Goal: Use online tool/utility: Utilize a website feature to perform a specific function

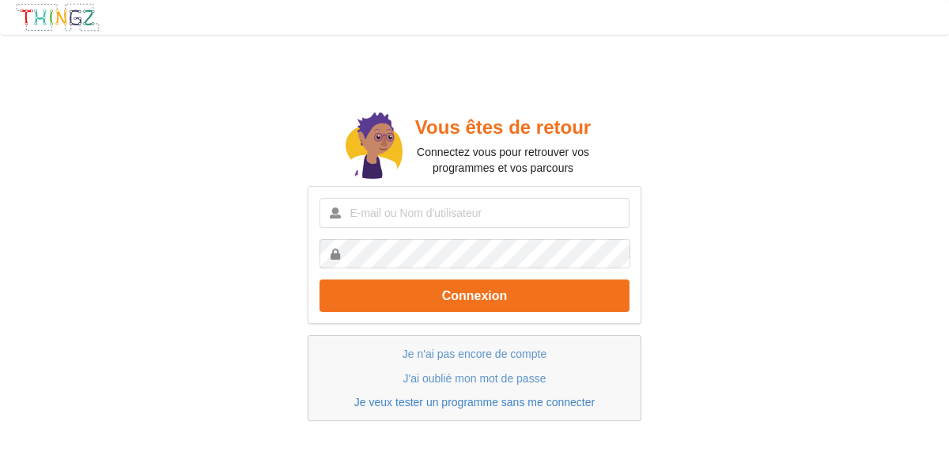
click at [400, 403] on link "Je veux tester un programme sans me connecter" at bounding box center [474, 402] width 241 height 13
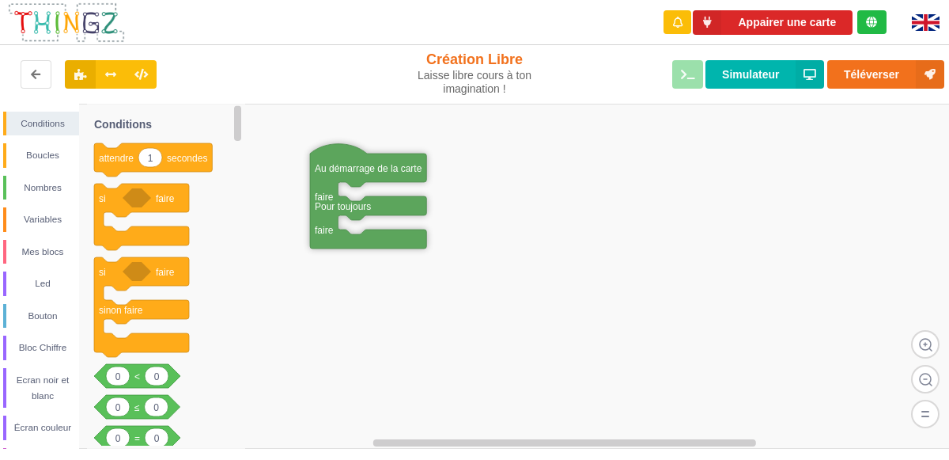
drag, startPoint x: 621, startPoint y: 253, endPoint x: 324, endPoint y: 174, distance: 307.0
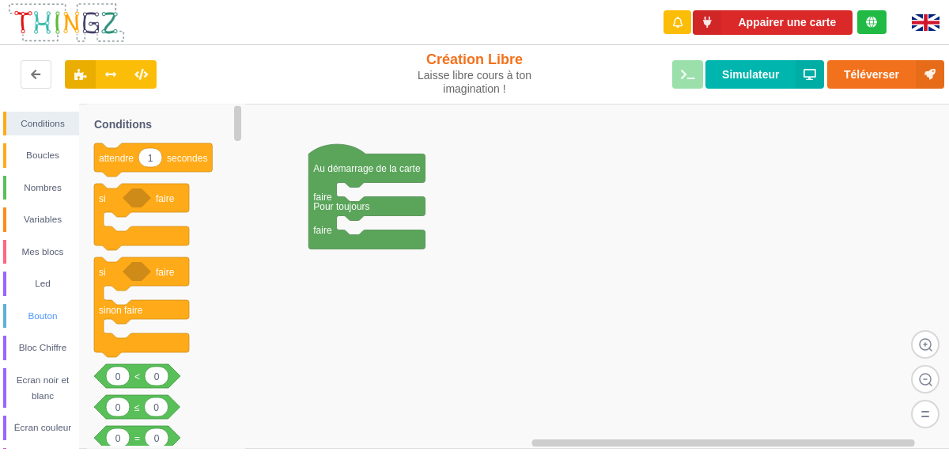
click at [58, 316] on div "Bouton" at bounding box center [42, 316] width 73 height 16
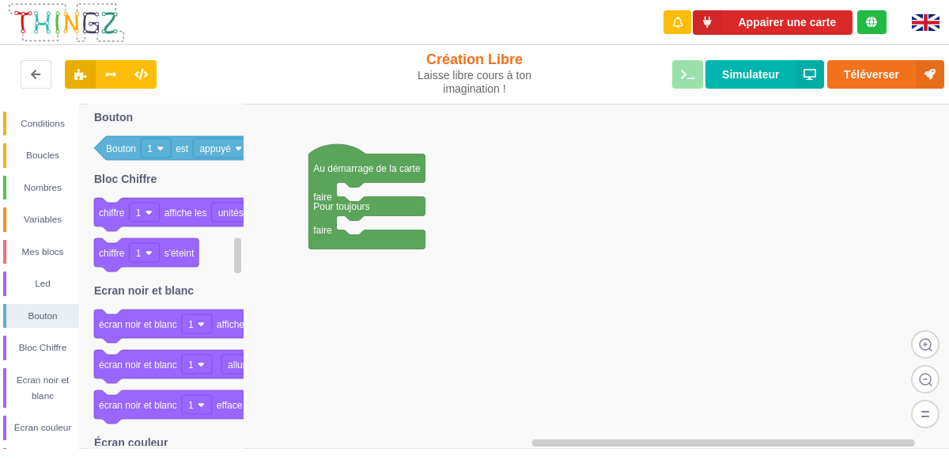
click at [797, 273] on rect at bounding box center [480, 276] width 960 height 345
click at [51, 119] on div "Conditions" at bounding box center [42, 124] width 73 height 16
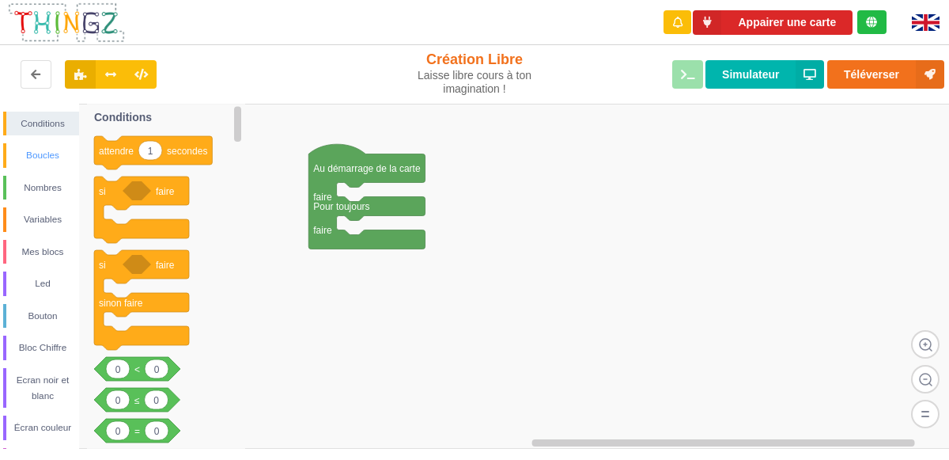
click at [40, 155] on div "Boucles" at bounding box center [42, 155] width 73 height 16
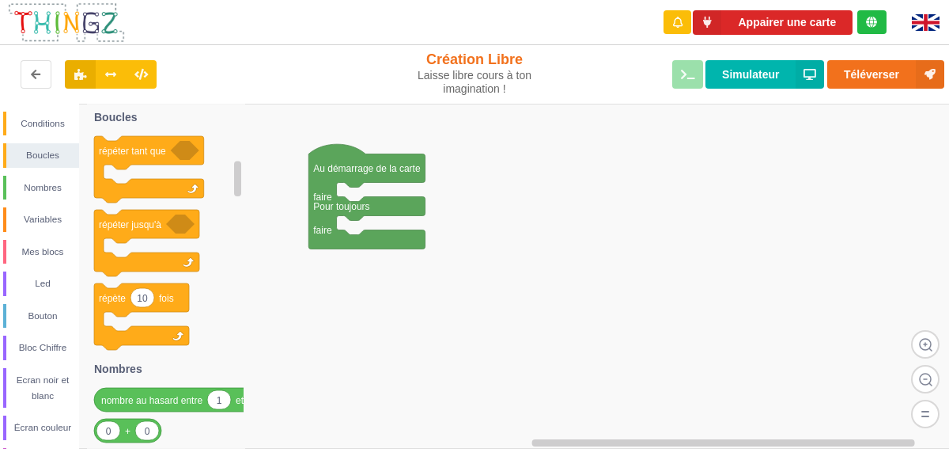
click at [492, 73] on div "Laisse libre cours à ton imagination !" at bounding box center [475, 82] width 158 height 27
click at [752, 19] on button "Appairer une carte" at bounding box center [773, 22] width 160 height 25
click at [466, 63] on div "Création Libre Laisse libre cours à ton imagination !" at bounding box center [475, 73] width 158 height 45
click at [38, 72] on icon at bounding box center [35, 73] width 13 height 9
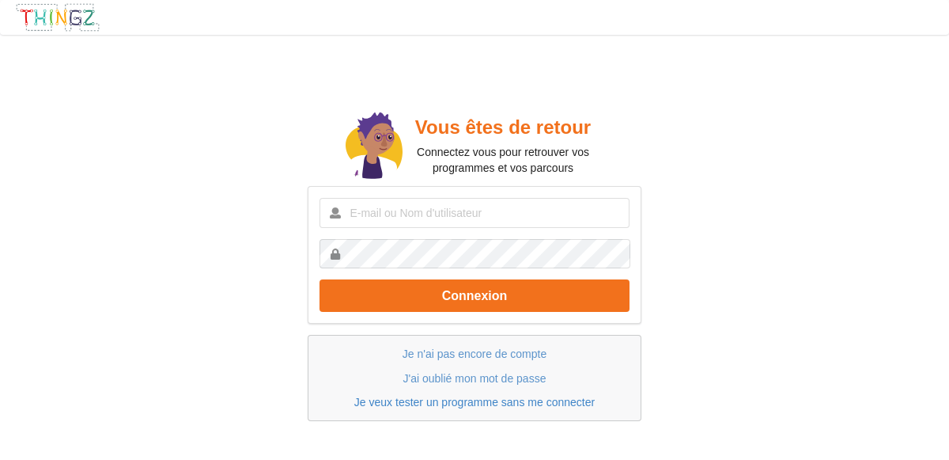
click at [441, 400] on link "Je veux tester un programme sans me connecter" at bounding box center [474, 402] width 241 height 13
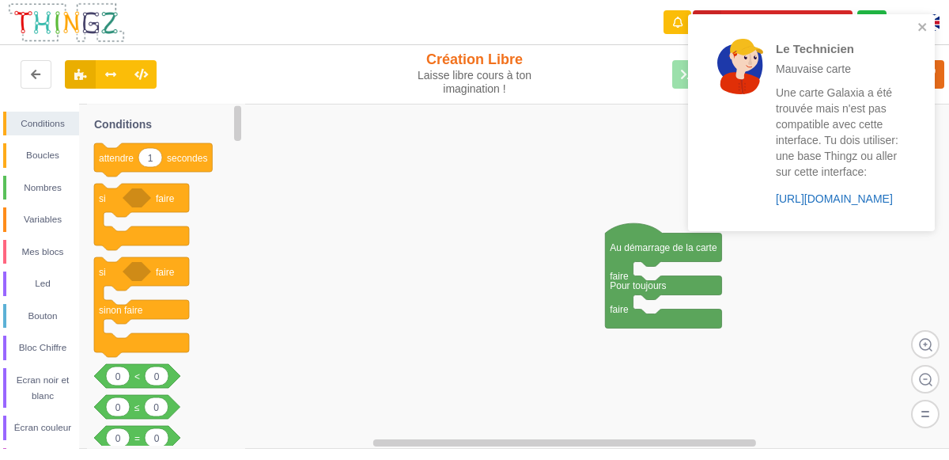
click at [836, 195] on link "https://play.thingz.co/galaxia" at bounding box center [834, 198] width 117 height 13
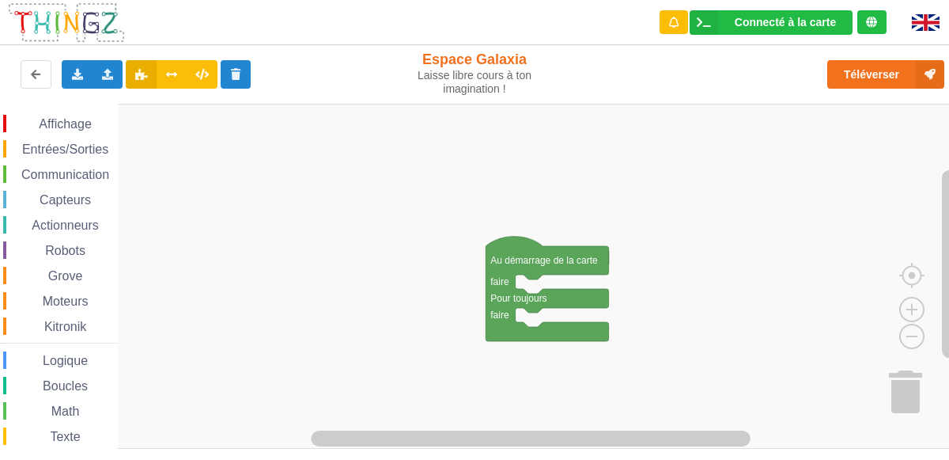
click at [99, 145] on span "Entrées/Sorties" at bounding box center [65, 148] width 91 height 13
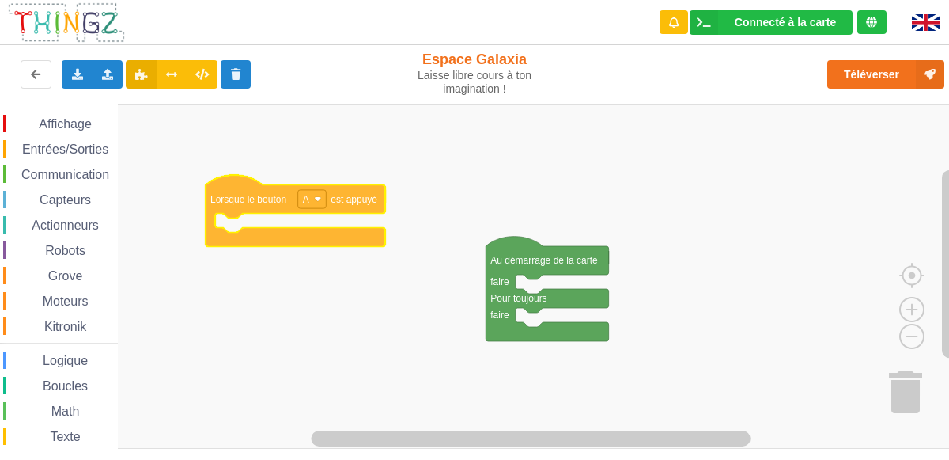
click at [223, 195] on div "Affichage Entrées/Sorties Communication Capteurs Actionneurs Robots Grove Moteu…" at bounding box center [480, 276] width 960 height 345
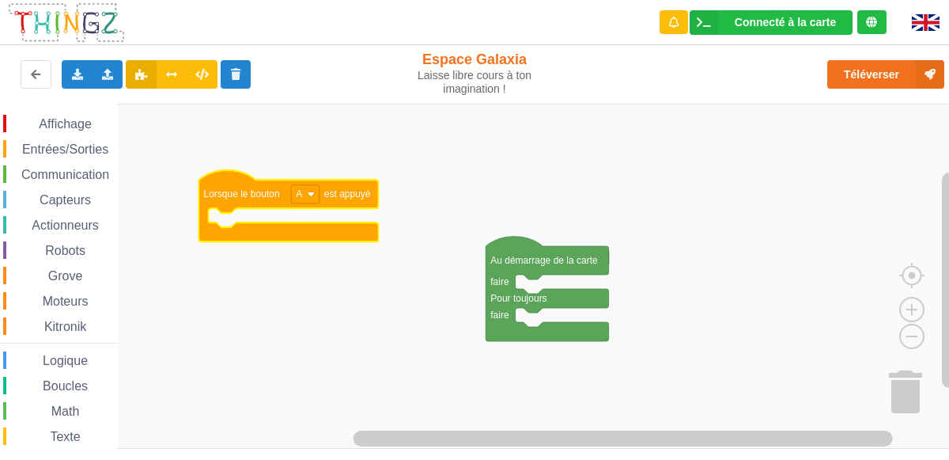
click at [96, 149] on span "Entrées/Sorties" at bounding box center [65, 148] width 91 height 13
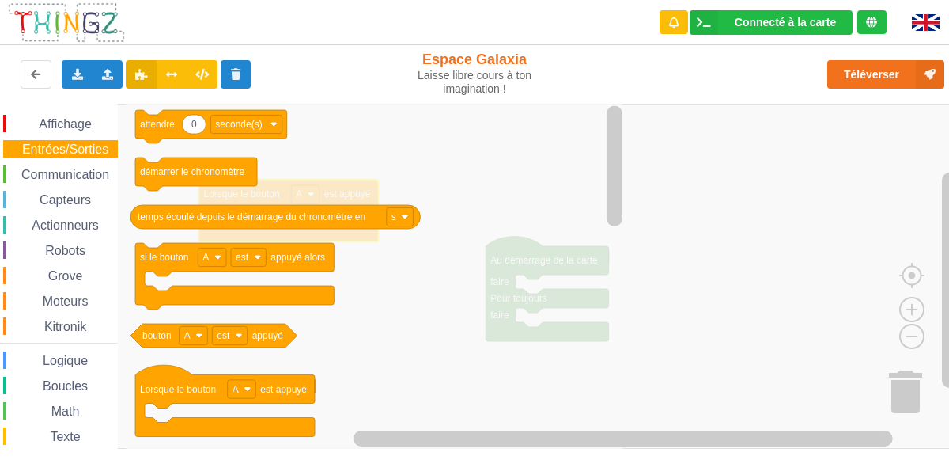
click at [80, 130] on span "Affichage" at bounding box center [64, 123] width 57 height 13
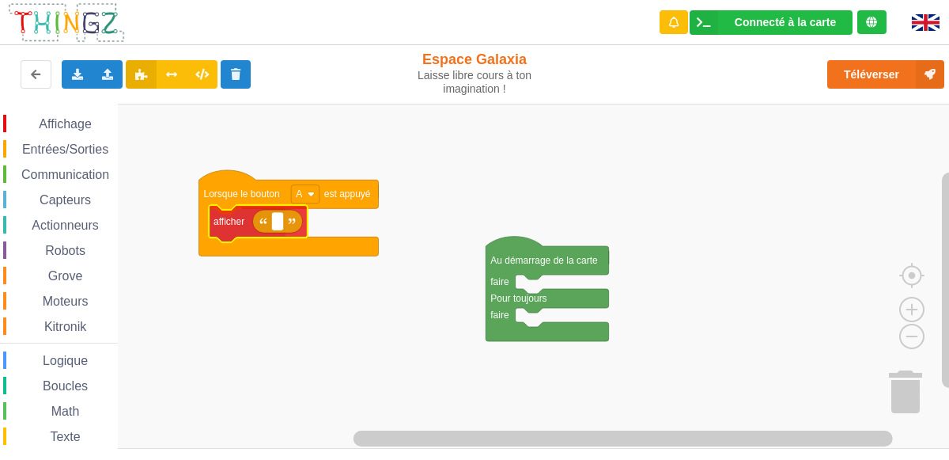
click at [223, 219] on div "Affichage Entrées/Sorties Communication Capteurs Actionneurs Robots Grove Moteu…" at bounding box center [480, 276] width 960 height 345
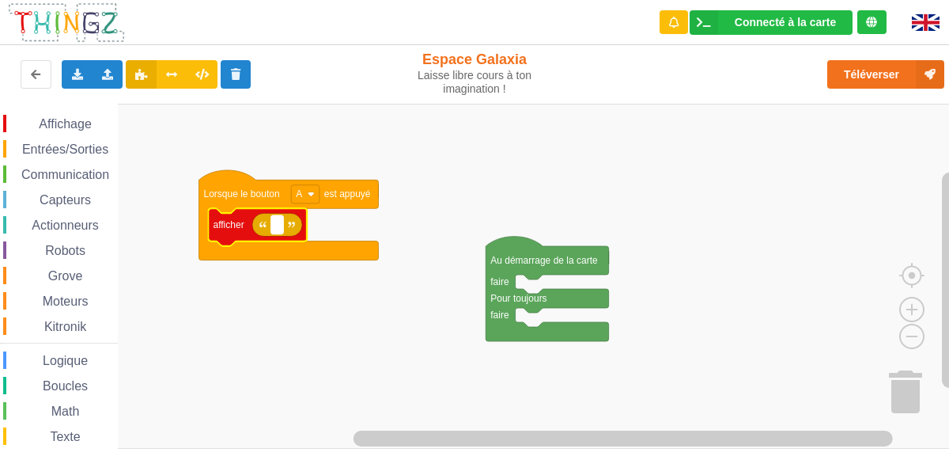
click at [279, 224] on rect "Espace de travail de Blocky" at bounding box center [277, 224] width 12 height 18
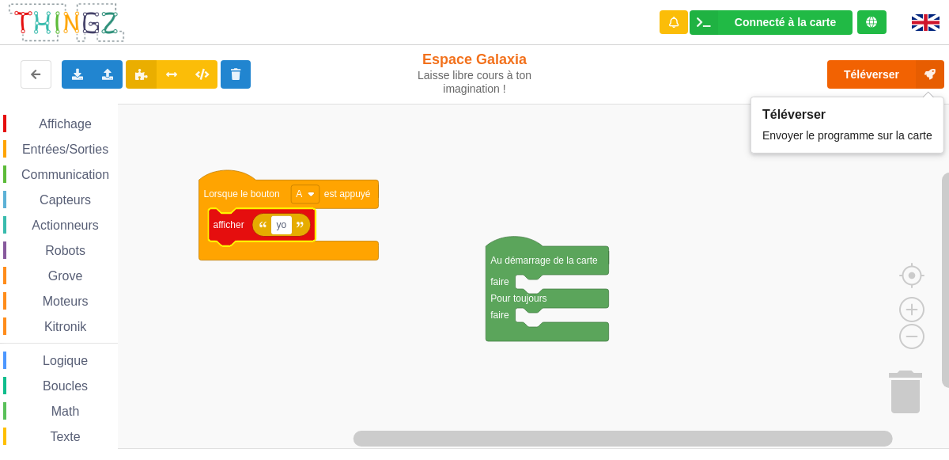
type input "yo"
click at [881, 76] on button "Téléverser" at bounding box center [886, 74] width 117 height 28
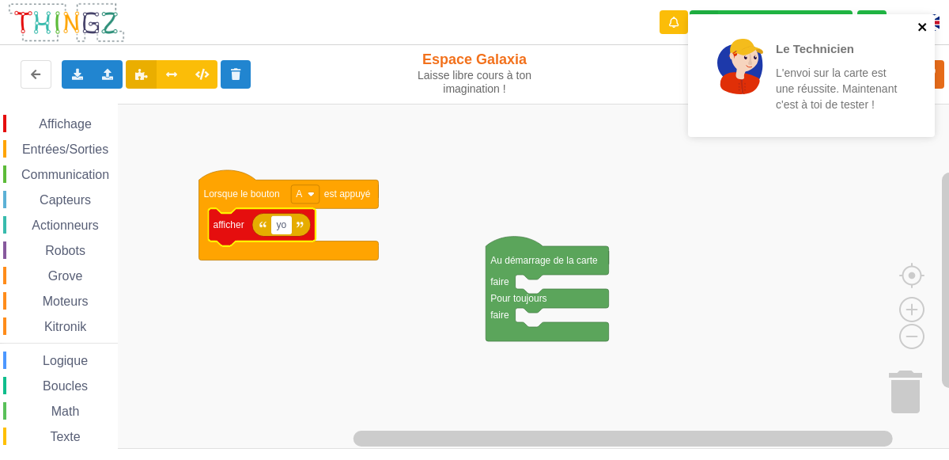
click at [923, 28] on icon "close" at bounding box center [923, 27] width 11 height 13
